Goal: Obtain resource: Obtain resource

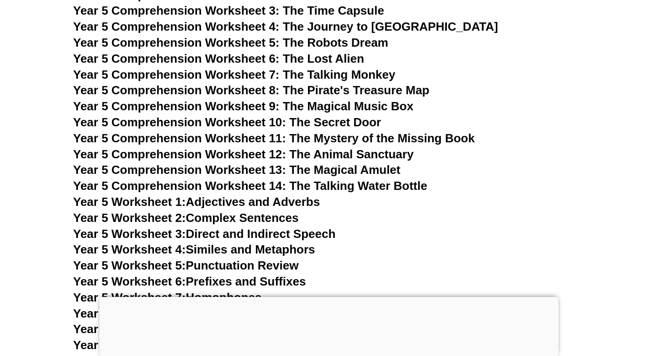
scroll to position [4446, 0]
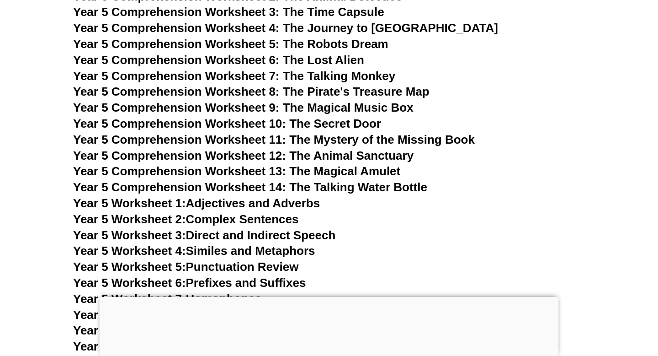
click at [185, 192] on span "Year 5 Comprehension Worksheet 14: The Talking Water Bottle" at bounding box center [250, 187] width 354 height 14
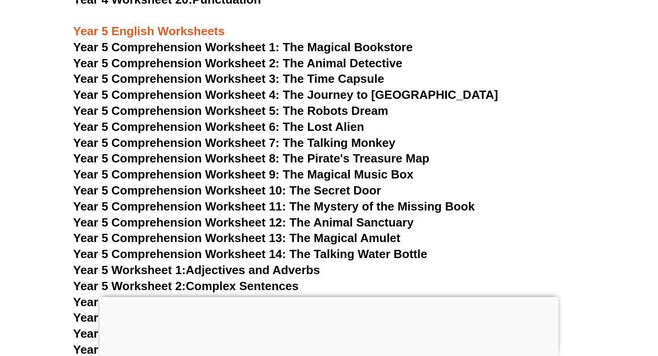
scroll to position [4378, 0]
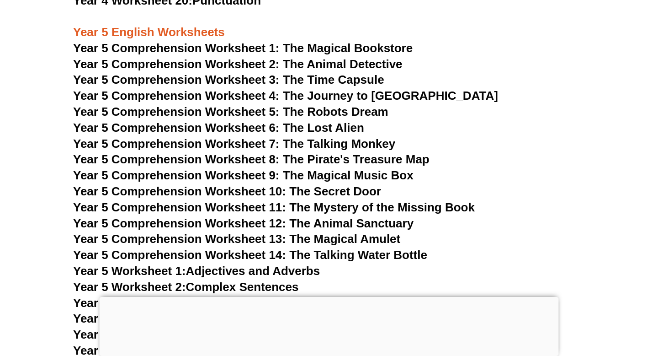
click at [315, 175] on span "Year 5 Comprehension Worksheet 9: The Magical Music Box" at bounding box center [243, 175] width 341 height 14
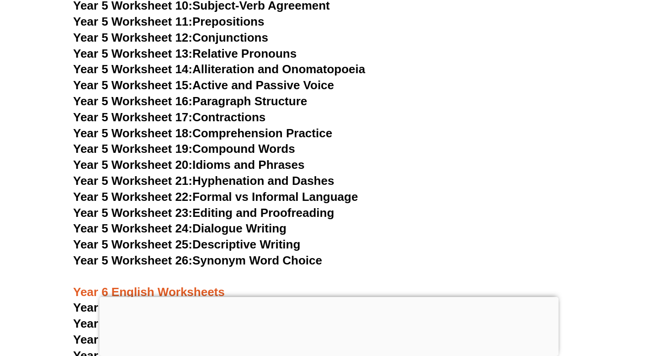
scroll to position [4790, 0]
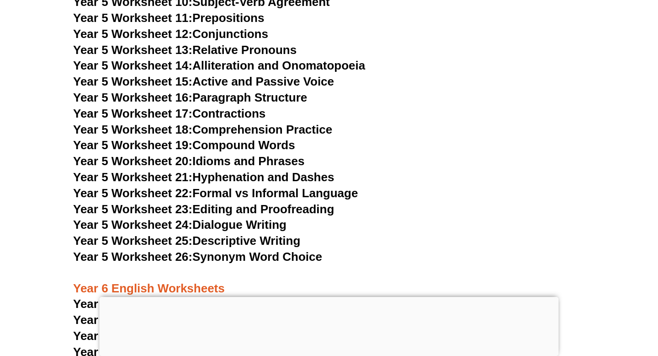
click at [269, 239] on link "Year 5 Worksheet 25: Descriptive Writing" at bounding box center [186, 241] width 227 height 14
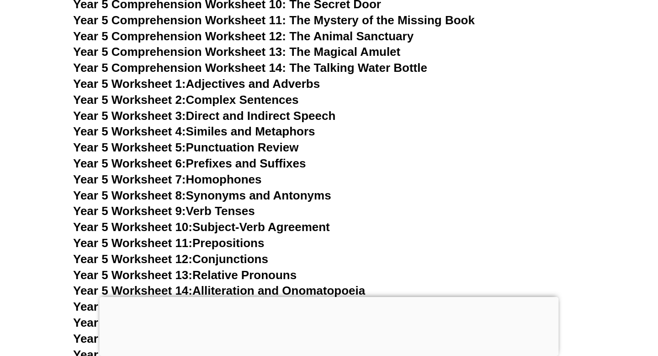
scroll to position [4574, 0]
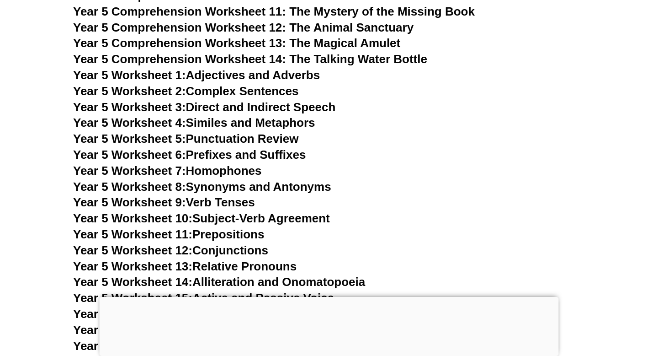
click at [216, 91] on link "Year 5 Worksheet 2: Complex Sentences" at bounding box center [185, 91] width 225 height 14
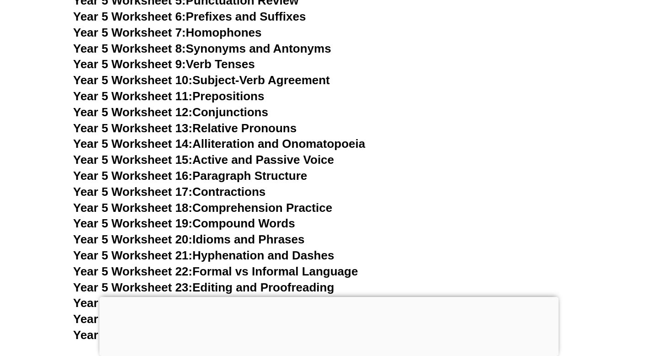
scroll to position [4713, 0]
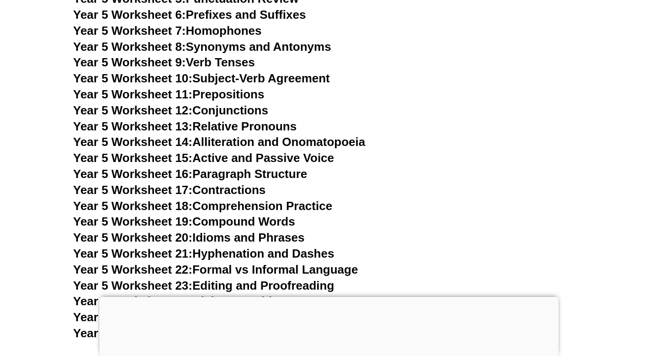
click at [260, 175] on link "Year 5 Worksheet 16: Paragraph Structure" at bounding box center [190, 174] width 234 height 14
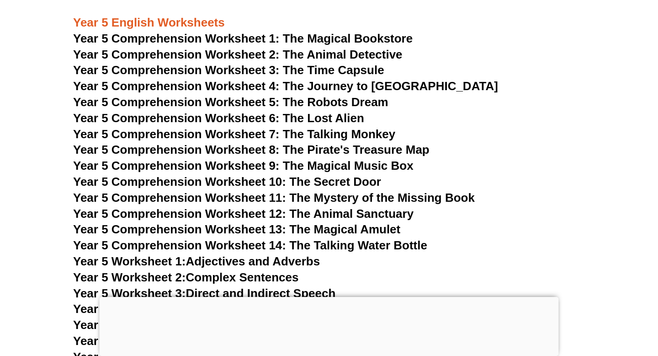
scroll to position [4372, 0]
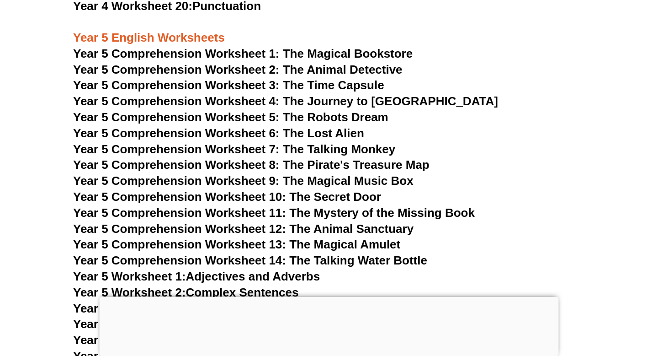
click at [337, 115] on span "Year 5 Comprehension Worksheet 5: The Robots Dream" at bounding box center [230, 117] width 315 height 14
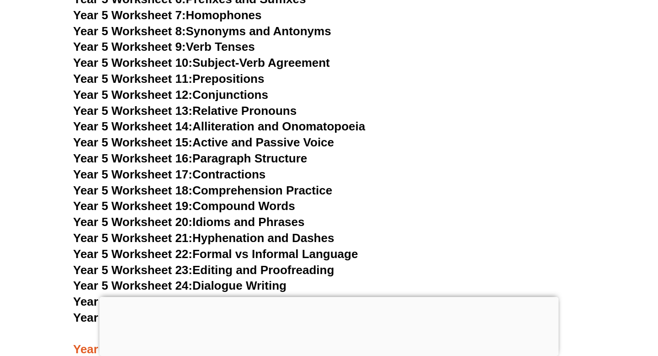
scroll to position [4734, 0]
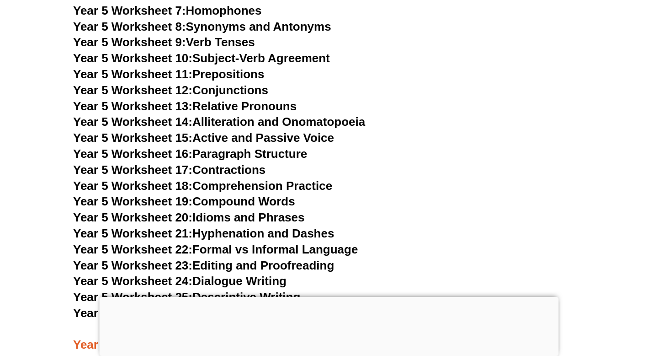
click at [238, 153] on link "Year 5 Worksheet 16: Paragraph Structure" at bounding box center [190, 154] width 234 height 14
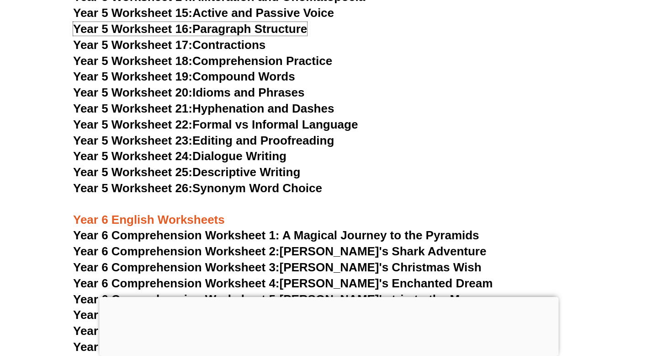
scroll to position [4864, 0]
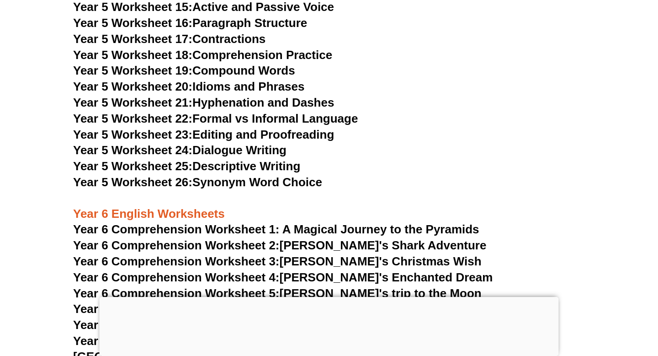
click at [227, 154] on link "Year 5 Worksheet 24: Dialogue Writing" at bounding box center [179, 150] width 213 height 14
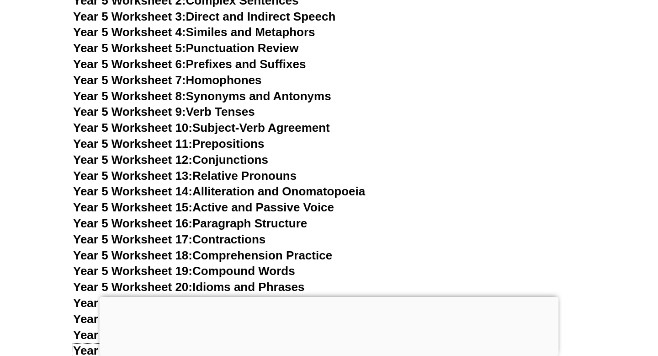
scroll to position [4677, 0]
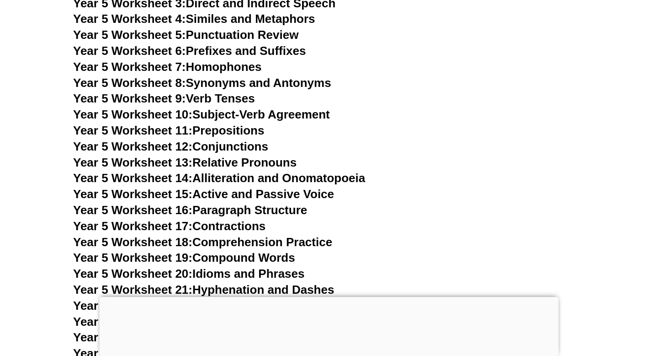
click at [216, 237] on link "Year 5 Worksheet 18: Comprehension Practice" at bounding box center [202, 242] width 259 height 14
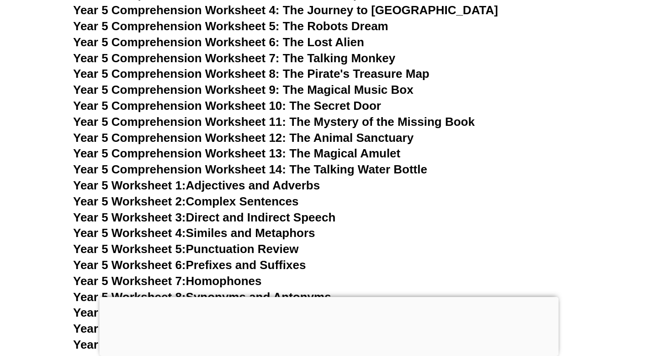
scroll to position [4452, 0]
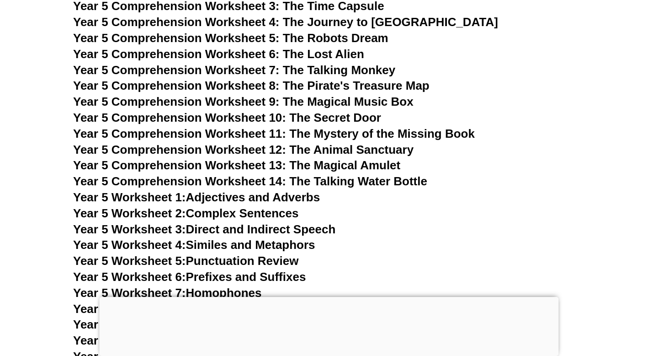
click at [277, 152] on span "Year 5 Comprehension Worksheet 12: The Animal Sanctuary" at bounding box center [243, 150] width 341 height 14
click at [255, 261] on link "Year 5 Worksheet 5: Punctuation Review" at bounding box center [185, 261] width 225 height 14
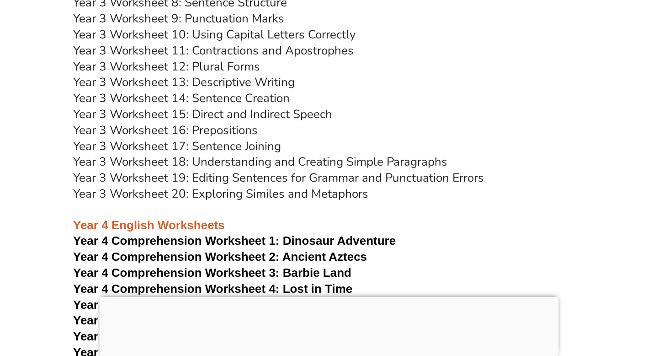
scroll to position [4821, 0]
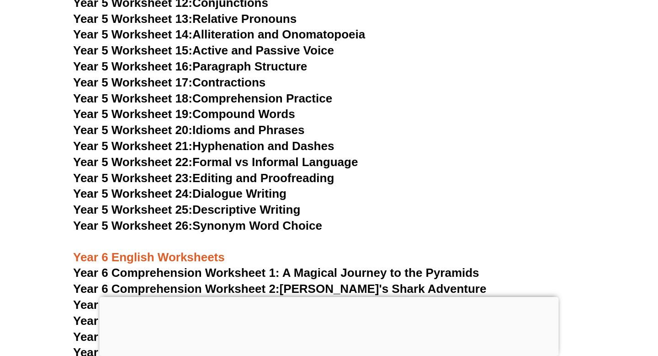
click at [288, 173] on link "Year 5 Worksheet 23: Editing and Proofreading" at bounding box center [203, 178] width 261 height 14
